Goal: Obtain resource: Obtain resource

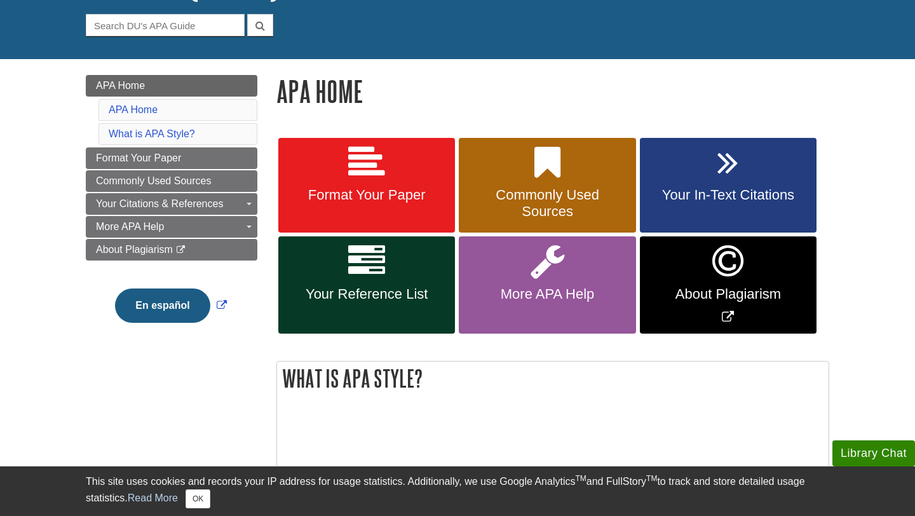
scroll to position [121, 0]
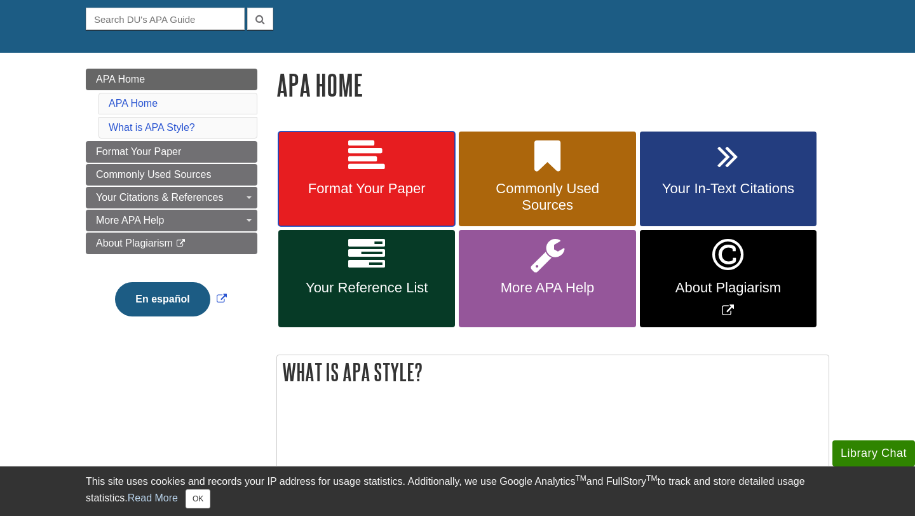
click at [368, 161] on icon at bounding box center [366, 156] width 37 height 37
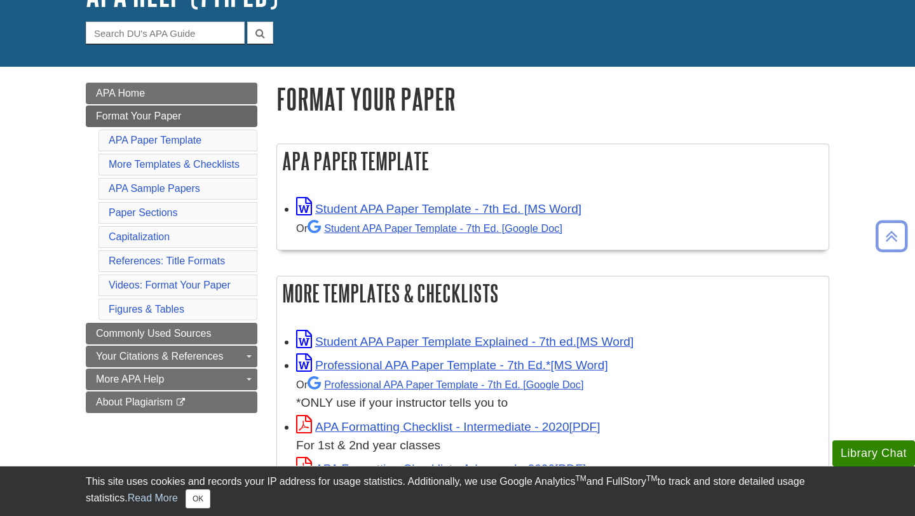
scroll to position [107, 0]
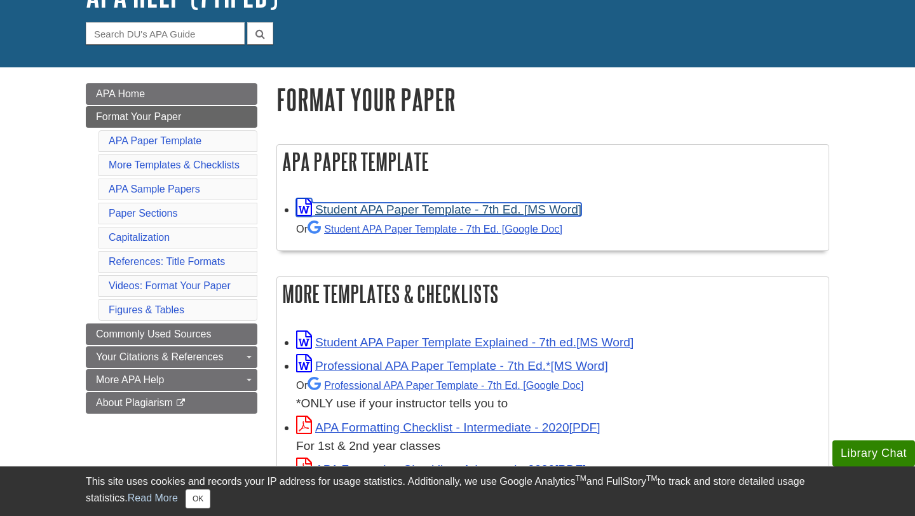
click at [458, 213] on link "Student APA Paper Template - 7th Ed. [MS Word]" at bounding box center [438, 209] width 285 height 13
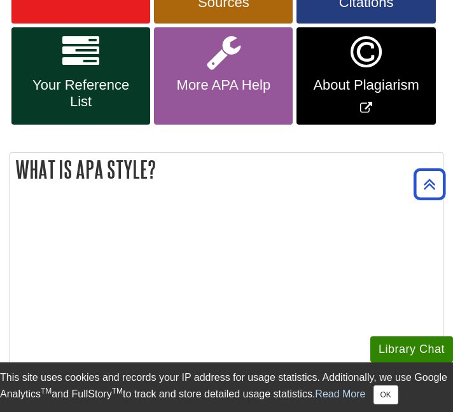
scroll to position [352, 0]
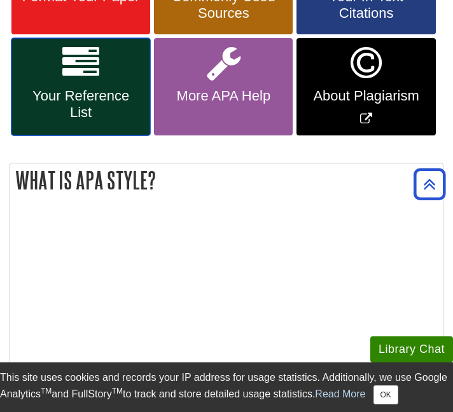
click at [90, 75] on icon at bounding box center [80, 62] width 37 height 37
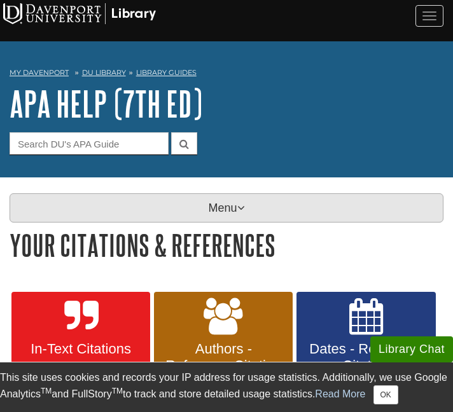
scroll to position [11, 0]
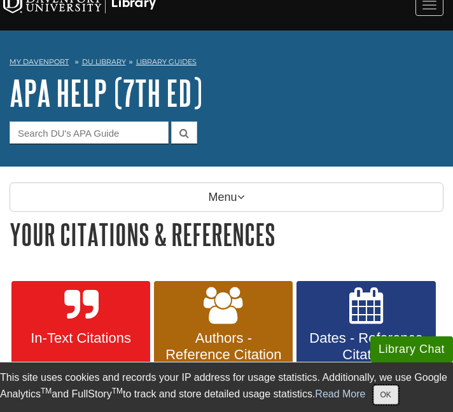
click at [384, 395] on button "OK" at bounding box center [385, 394] width 25 height 19
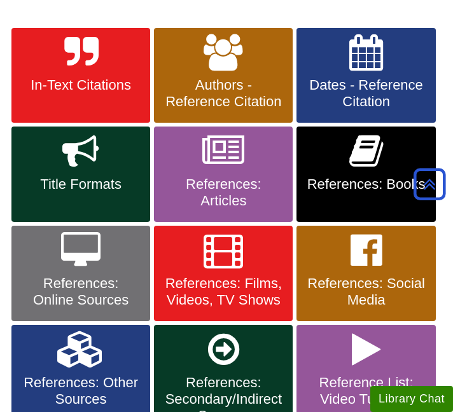
scroll to position [269, 0]
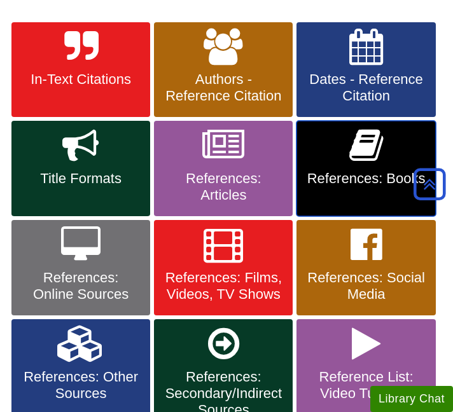
click at [370, 178] on span "References: Books" at bounding box center [365, 178] width 119 height 17
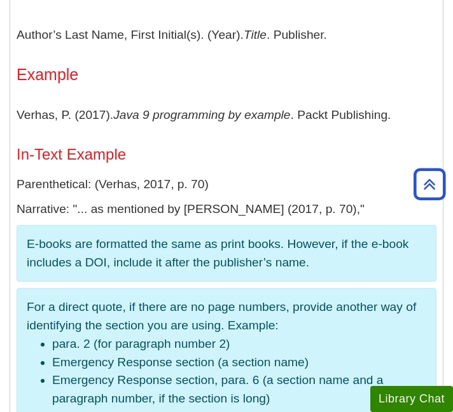
scroll to position [2432, 0]
